Goal: Task Accomplishment & Management: Manage account settings

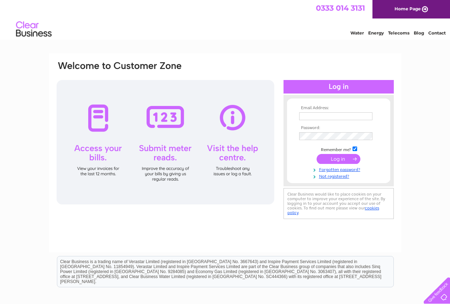
type input "emafoodscotland@gmail.com"
click at [334, 162] on input "submit" at bounding box center [338, 159] width 44 height 10
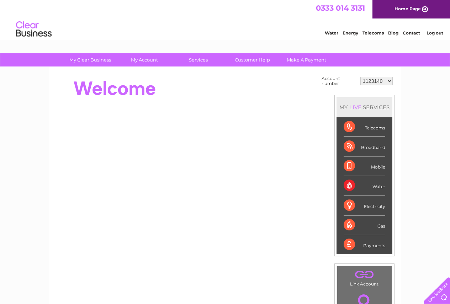
click at [375, 81] on select "1123140 30312158" at bounding box center [376, 81] width 32 height 9
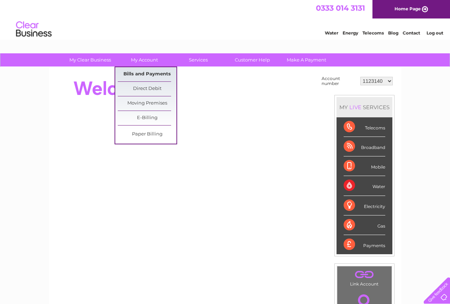
click at [143, 75] on link "Bills and Payments" at bounding box center [147, 74] width 59 height 14
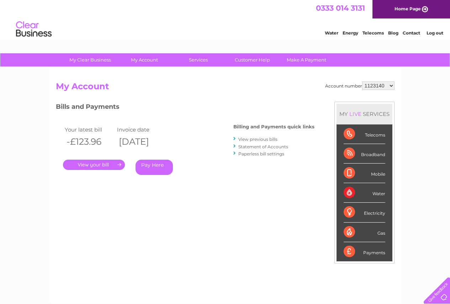
click at [260, 139] on link "View previous bills" at bounding box center [257, 138] width 39 height 5
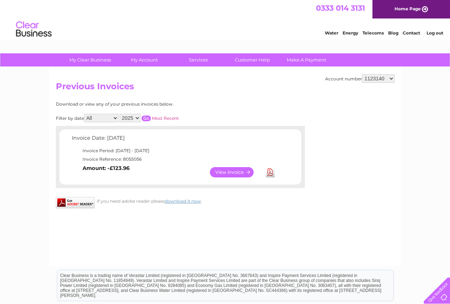
click at [226, 175] on link "View" at bounding box center [236, 172] width 52 height 10
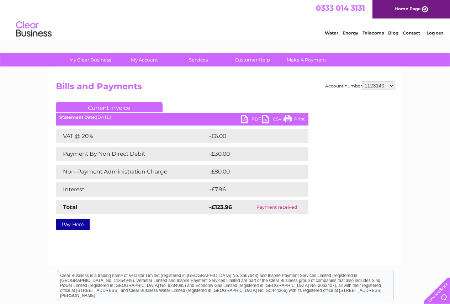
click at [249, 121] on link "PDF" at bounding box center [251, 120] width 21 height 10
click at [377, 87] on select "1123140 30312158" at bounding box center [378, 85] width 32 height 9
select select "30312158"
click at [362, 81] on select "1123140 30312158" at bounding box center [378, 85] width 32 height 9
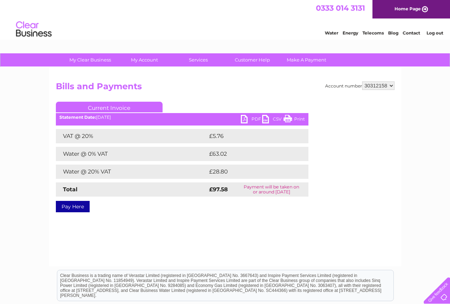
click at [249, 119] on link "PDF" at bounding box center [251, 120] width 21 height 10
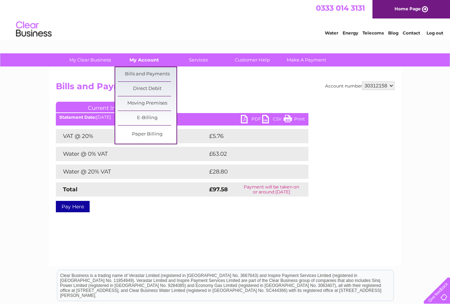
click at [132, 60] on link "My Account" at bounding box center [144, 59] width 59 height 13
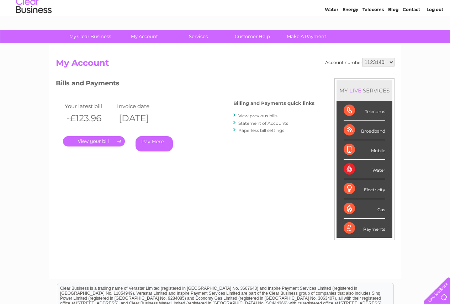
scroll to position [36, 0]
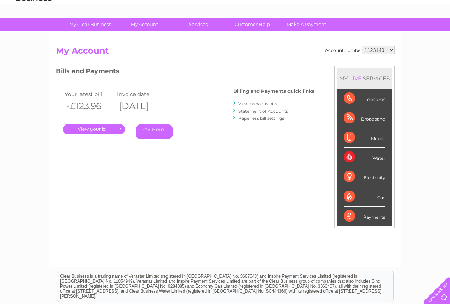
click at [374, 48] on select "1123140 30312158" at bounding box center [378, 50] width 32 height 9
select select "30312158"
click at [362, 46] on select "1123140 30312158" at bounding box center [378, 50] width 32 height 9
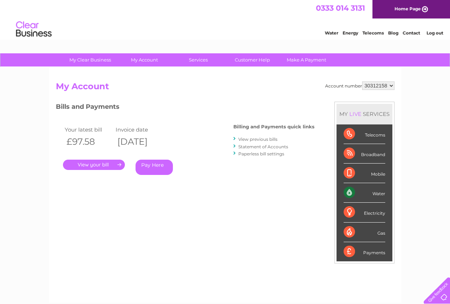
click at [430, 32] on link "Log out" at bounding box center [434, 32] width 17 height 5
